Goal: Task Accomplishment & Management: Complete application form

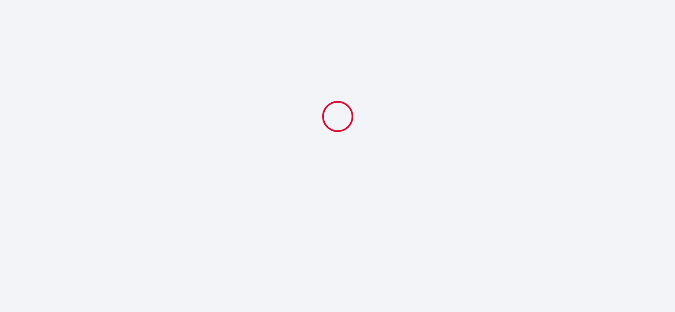
select select
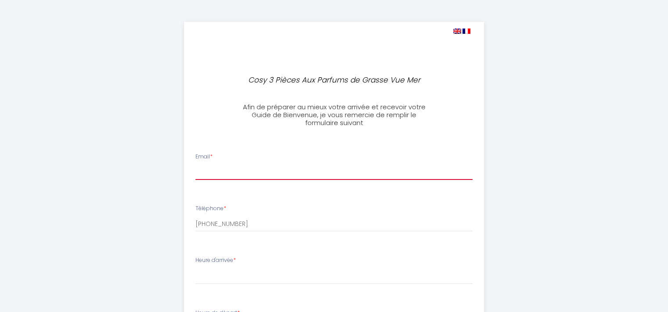
click at [220, 173] on input "Email *" at bounding box center [333, 172] width 277 height 16
click at [262, 176] on input "Email *" at bounding box center [333, 172] width 277 height 16
type input "g"
type input "[EMAIL_ADDRESS][DOMAIN_NAME]"
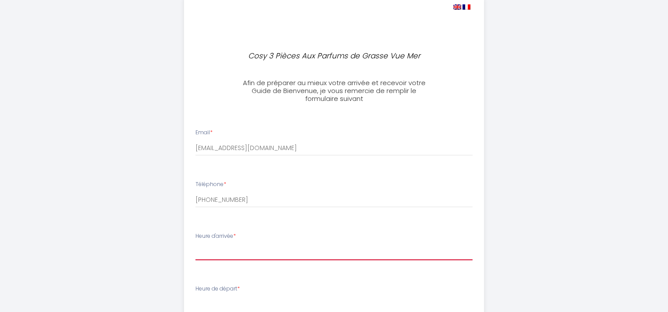
scroll to position [44, 0]
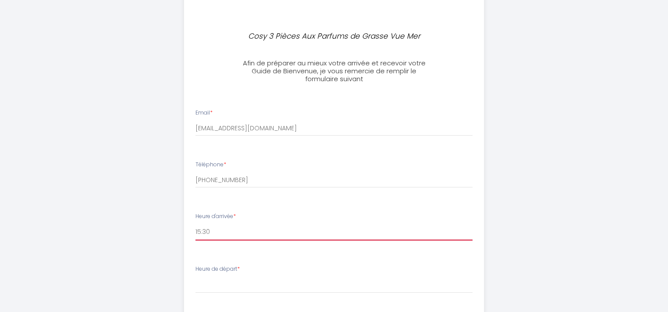
select select "18:00"
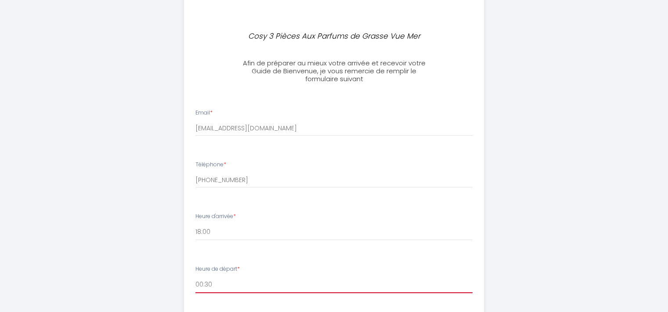
select select "09:00"
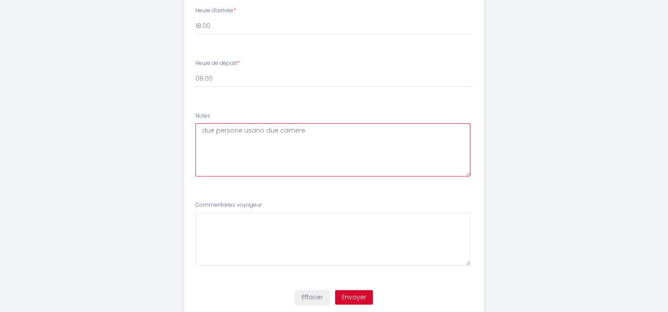
scroll to position [277, 0]
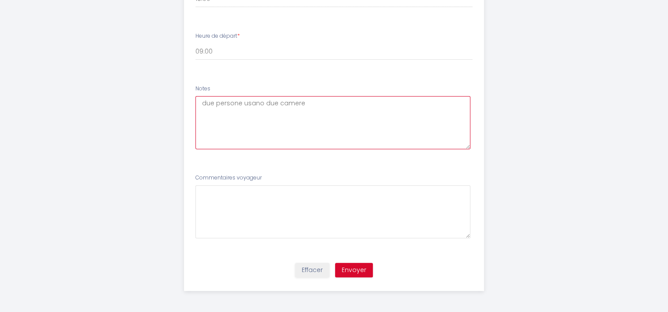
type textarea "due persone usano due camere"
click at [351, 271] on button "Envoyer" at bounding box center [354, 270] width 38 height 15
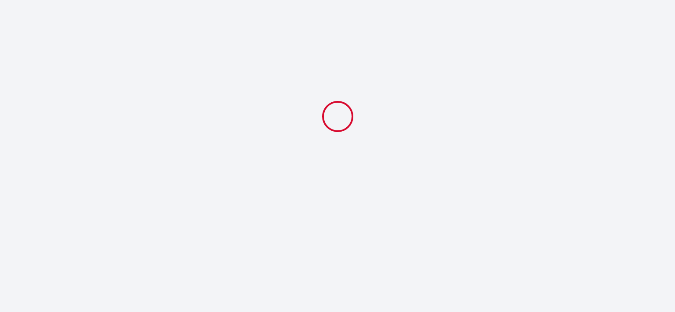
select select "18:00"
select select "09:00"
